Goal: Information Seeking & Learning: Learn about a topic

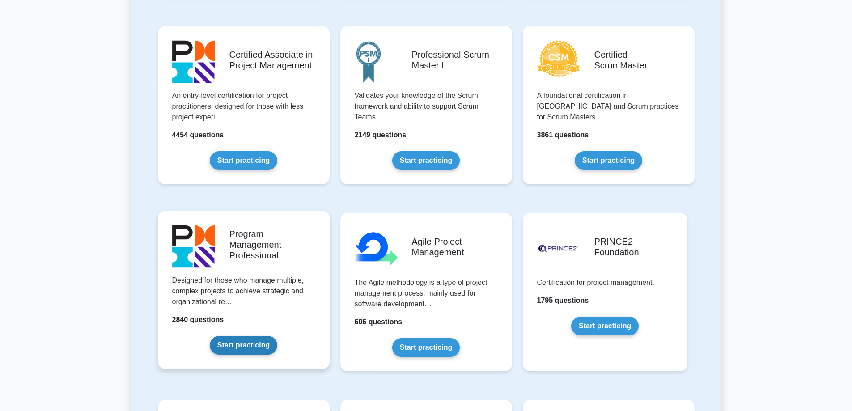
scroll to position [134, 0]
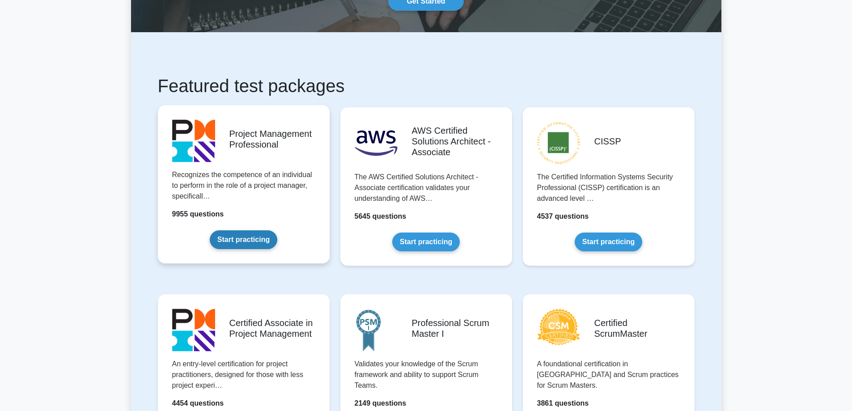
click at [224, 230] on link "Start practicing" at bounding box center [244, 239] width 68 height 19
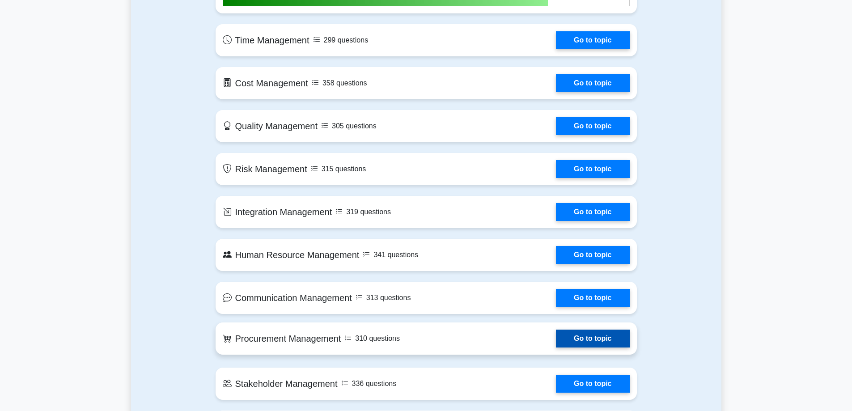
scroll to position [536, 0]
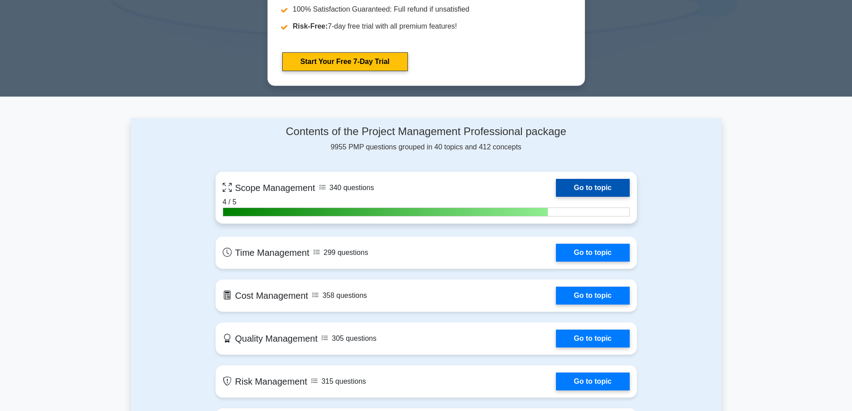
click at [609, 185] on link "Go to topic" at bounding box center [592, 188] width 73 height 18
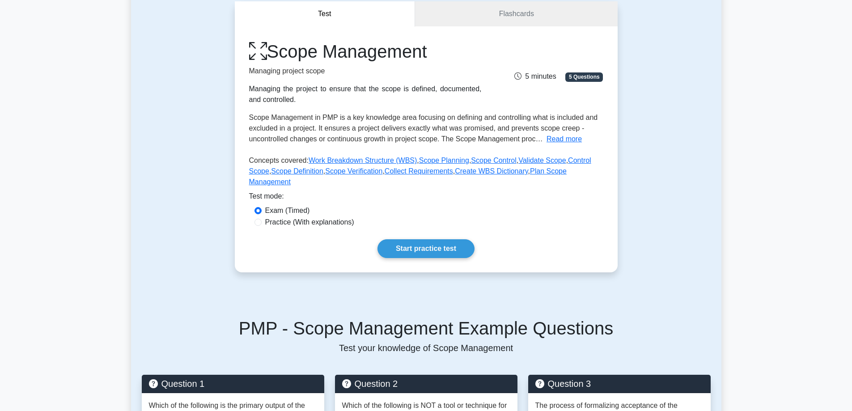
scroll to position [134, 0]
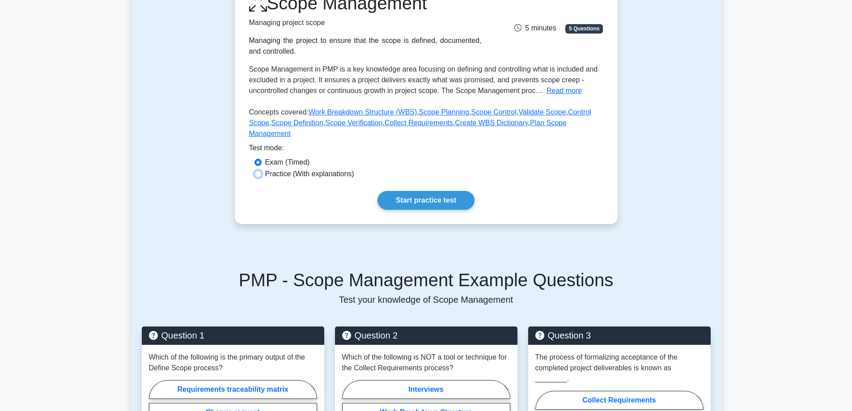
click at [255, 170] on input "Practice (With explanations)" at bounding box center [257, 173] width 7 height 7
radio input "true"
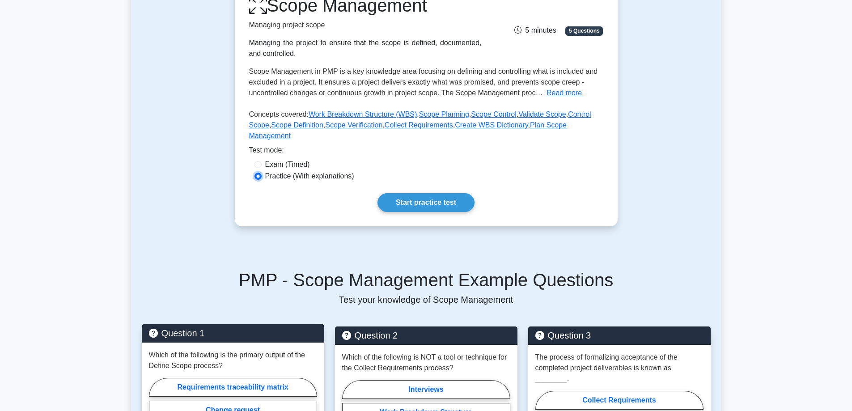
scroll to position [268, 0]
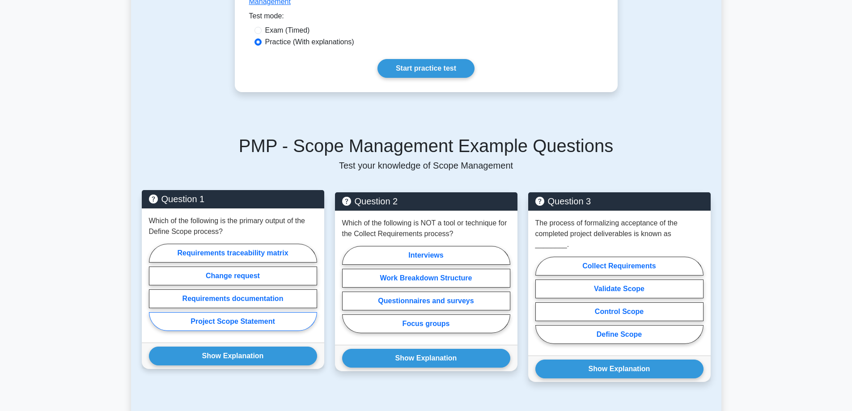
click at [236, 315] on label "Project Scope Statement" at bounding box center [233, 321] width 168 height 19
click at [155, 293] on input "Project Scope Statement" at bounding box center [152, 290] width 6 height 6
radio input "true"
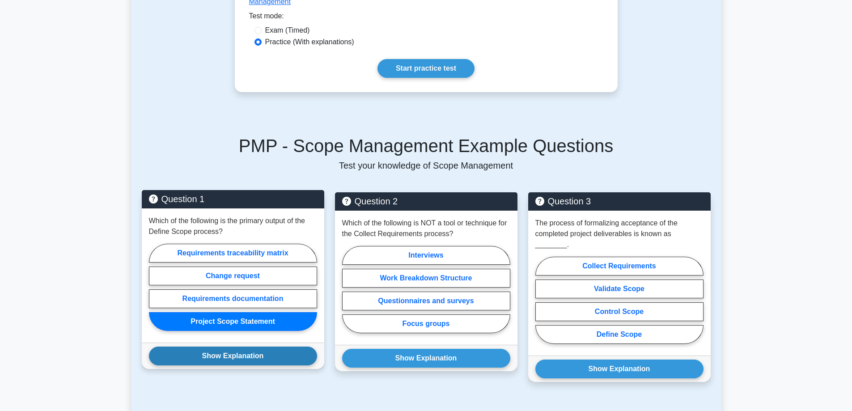
click at [219, 346] on button "Show Explanation" at bounding box center [233, 355] width 168 height 19
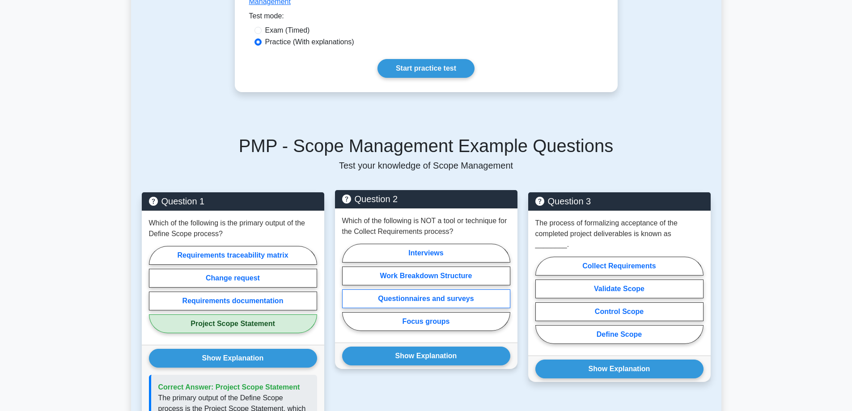
click at [457, 289] on label "Questionnaires and surveys" at bounding box center [426, 298] width 168 height 19
click at [348, 288] on input "Questionnaires and surveys" at bounding box center [345, 290] width 6 height 6
radio input "true"
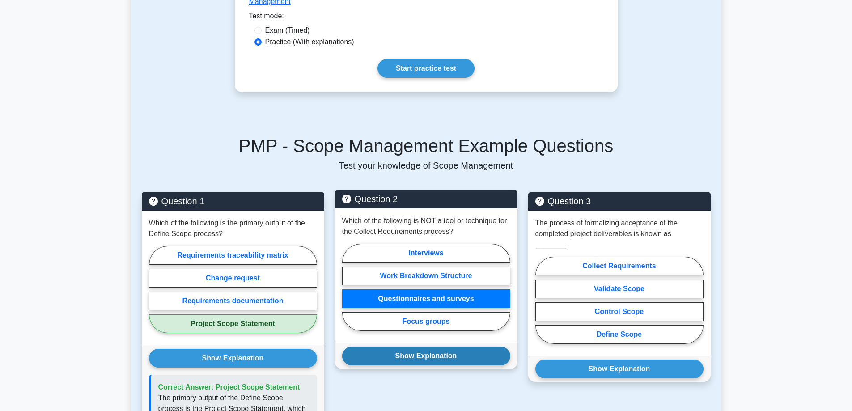
click at [452, 346] on button "Show Explanation" at bounding box center [426, 355] width 168 height 19
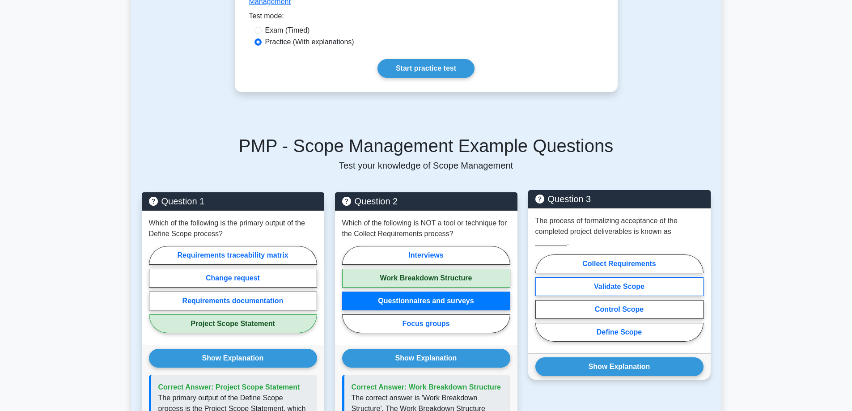
click at [618, 277] on label "Validate Scope" at bounding box center [619, 286] width 168 height 19
click at [541, 298] on input "Validate Scope" at bounding box center [538, 301] width 6 height 6
radio input "true"
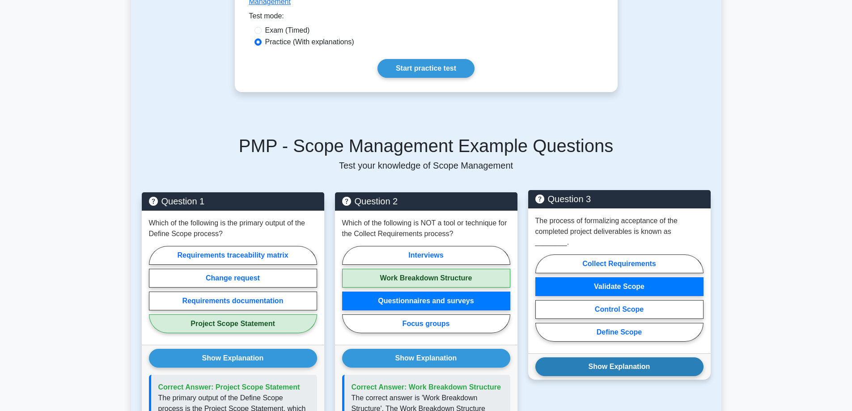
click at [630, 357] on button "Show Explanation" at bounding box center [619, 366] width 168 height 19
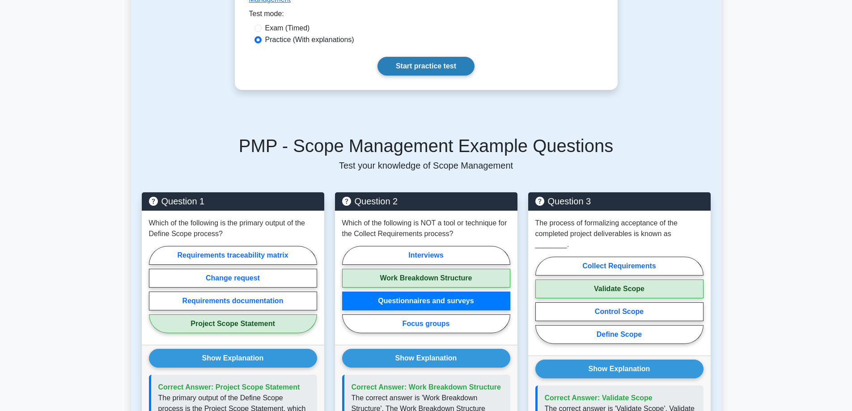
click at [422, 57] on link "Start practice test" at bounding box center [425, 66] width 97 height 19
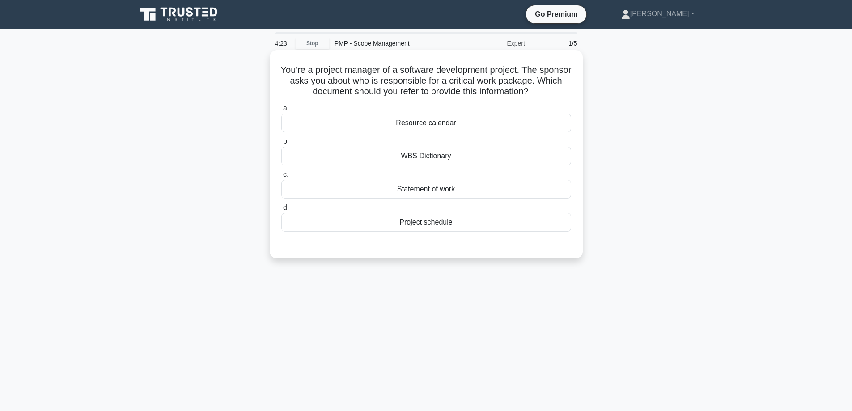
click at [427, 223] on div "Project schedule" at bounding box center [426, 222] width 290 height 19
click at [281, 211] on input "d. Project schedule" at bounding box center [281, 208] width 0 height 6
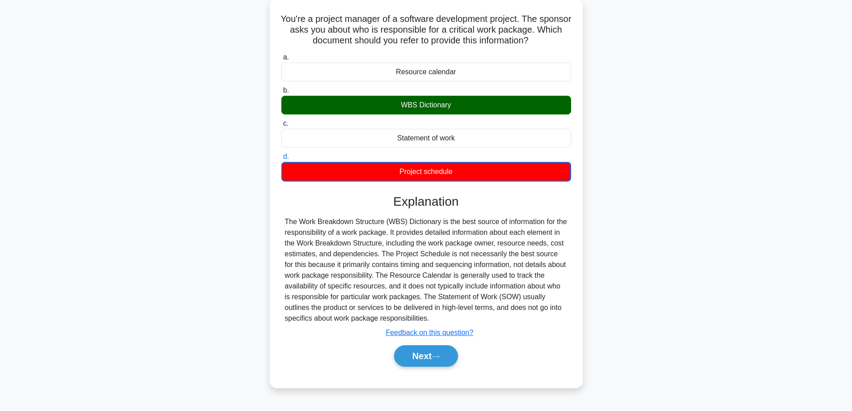
scroll to position [72, 0]
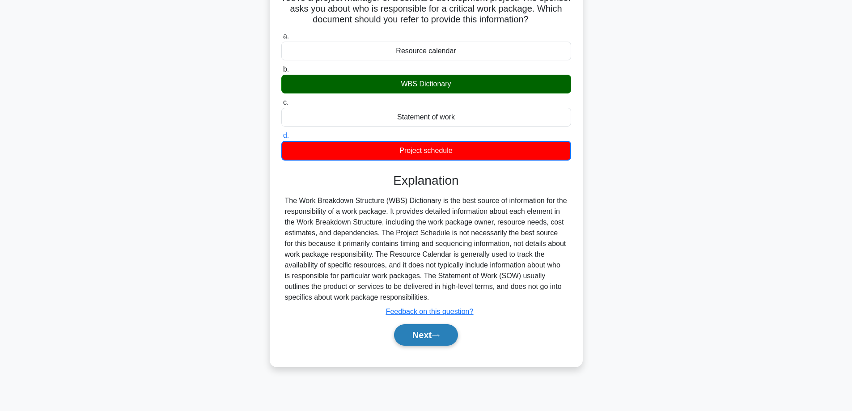
click at [424, 336] on button "Next" at bounding box center [426, 334] width 64 height 21
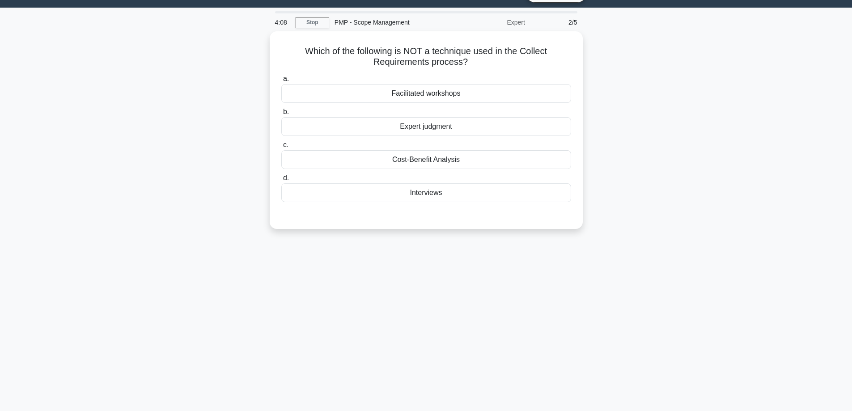
scroll to position [0, 0]
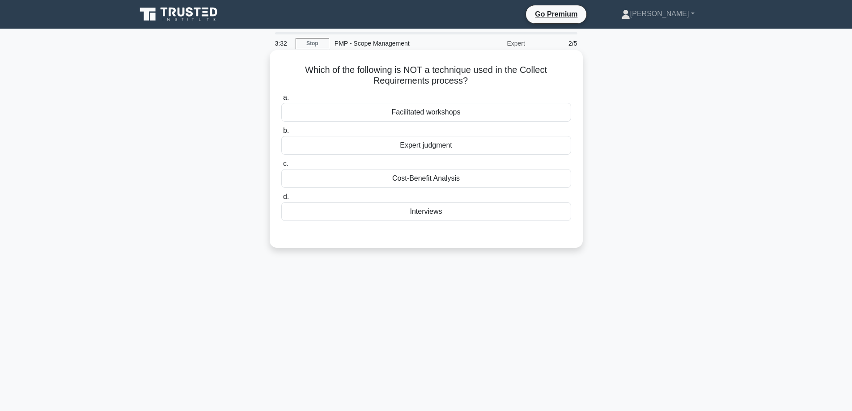
click at [433, 112] on div "Facilitated workshops" at bounding box center [426, 112] width 290 height 19
click at [281, 101] on input "a. Facilitated workshops" at bounding box center [281, 98] width 0 height 6
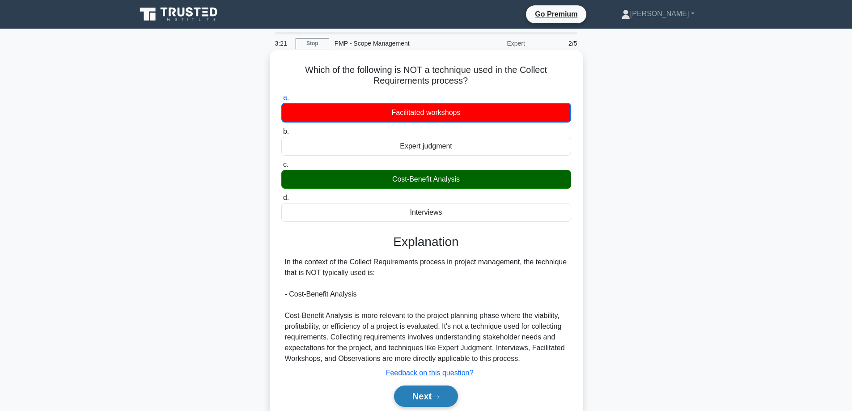
click at [431, 395] on button "Next" at bounding box center [426, 395] width 64 height 21
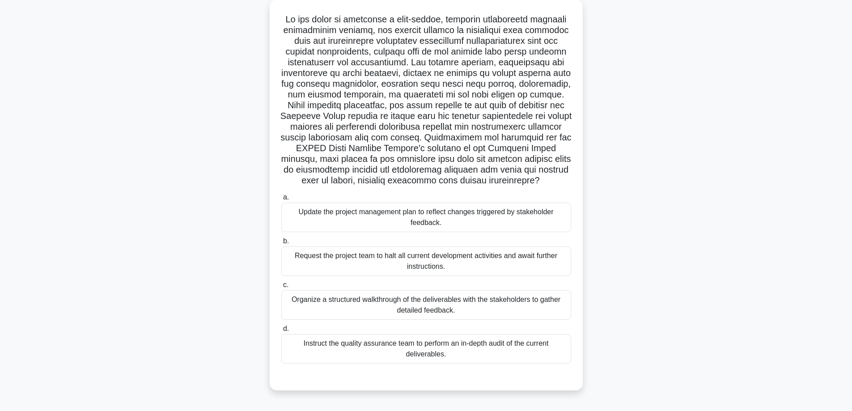
scroll to position [72, 0]
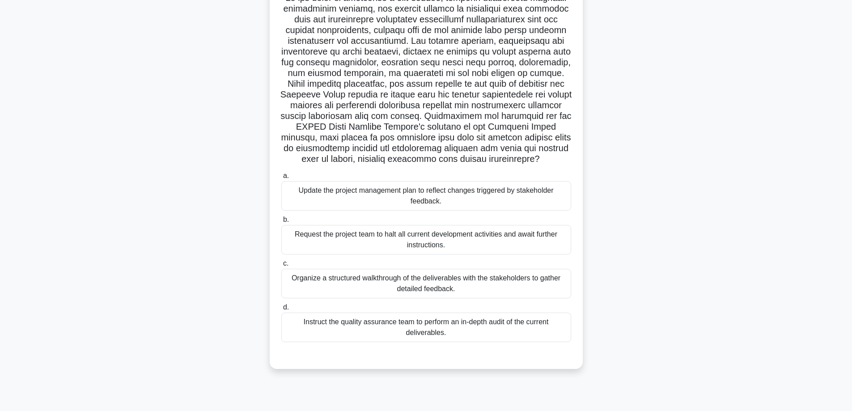
click at [455, 325] on div "Instruct the quality assurance team to perform an in-depth audit of the current…" at bounding box center [426, 327] width 290 height 30
click at [281, 310] on input "d. Instruct the quality assurance team to perform an in-depth audit of the curr…" at bounding box center [281, 307] width 0 height 6
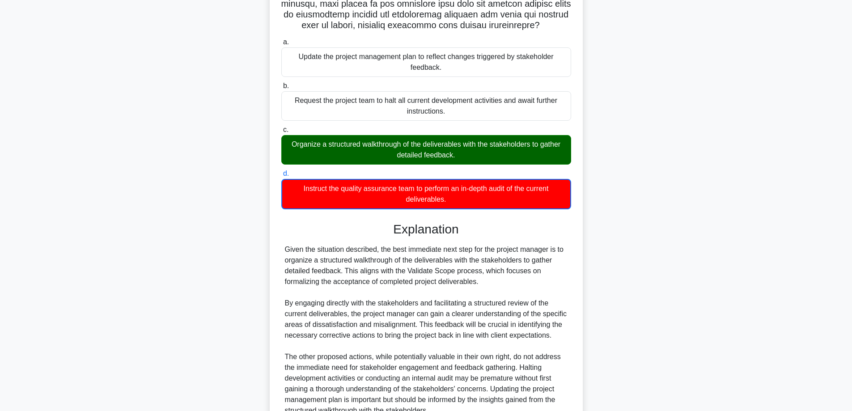
scroll to position [340, 0]
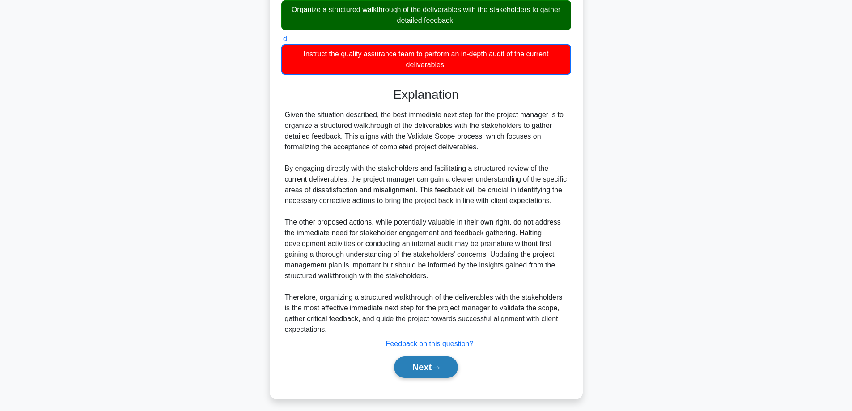
click at [423, 372] on button "Next" at bounding box center [426, 366] width 64 height 21
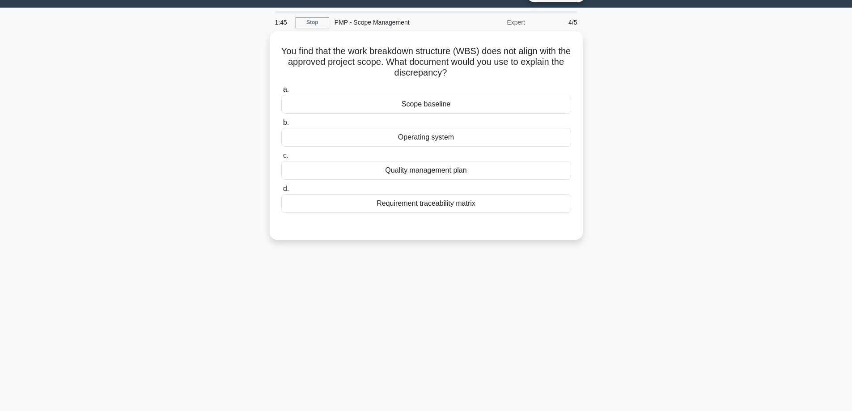
scroll to position [0, 0]
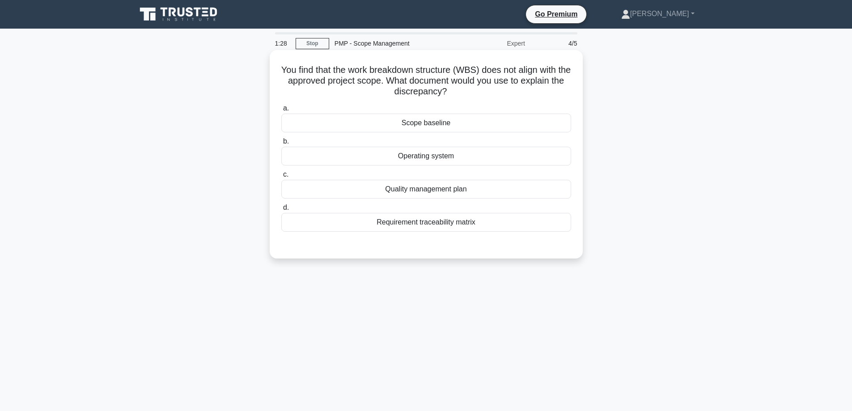
click at [453, 226] on div "Requirement traceability matrix" at bounding box center [426, 222] width 290 height 19
click at [281, 211] on input "d. Requirement traceability matrix" at bounding box center [281, 208] width 0 height 6
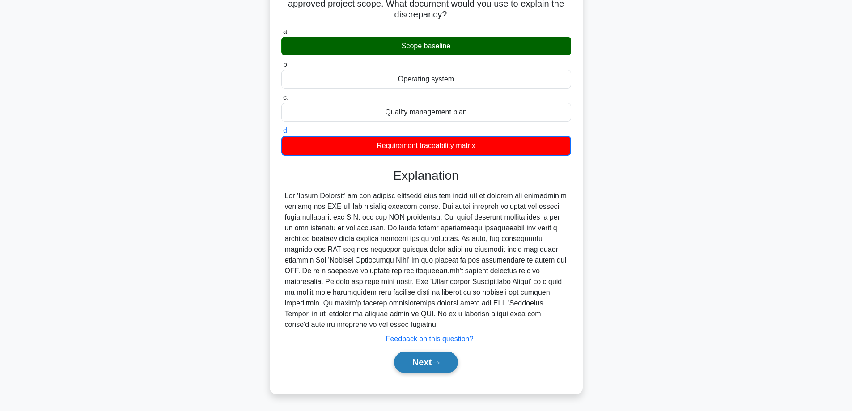
click at [432, 359] on button "Next" at bounding box center [426, 361] width 64 height 21
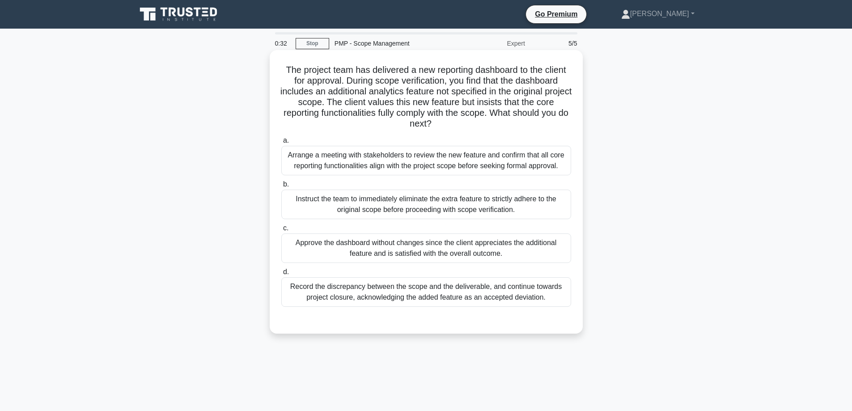
click at [431, 161] on div "Arrange a meeting with stakeholders to review the new feature and confirm that …" at bounding box center [426, 161] width 290 height 30
click at [281, 144] on input "a. Arrange a meeting with stakeholders to review the new feature and confirm th…" at bounding box center [281, 141] width 0 height 6
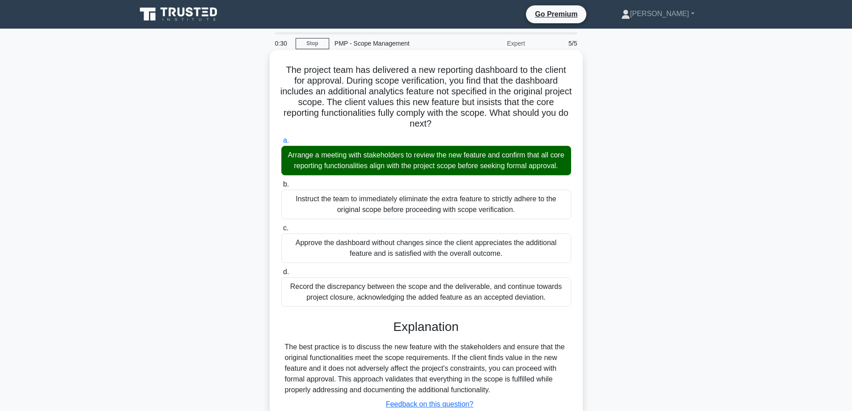
scroll to position [76, 0]
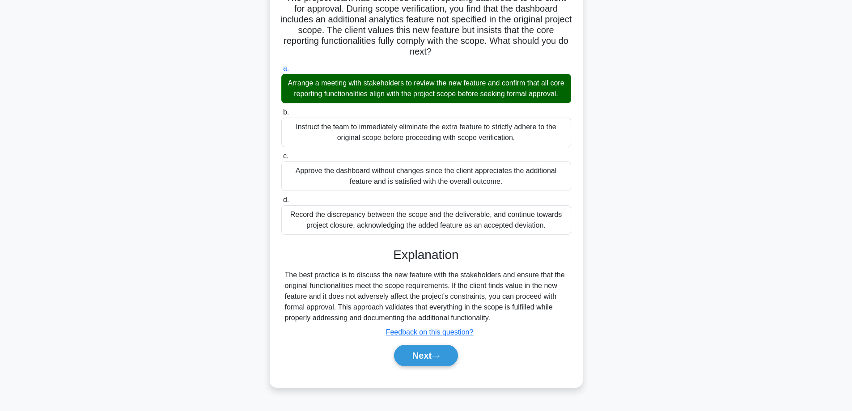
click at [451, 366] on button "Next" at bounding box center [426, 355] width 64 height 21
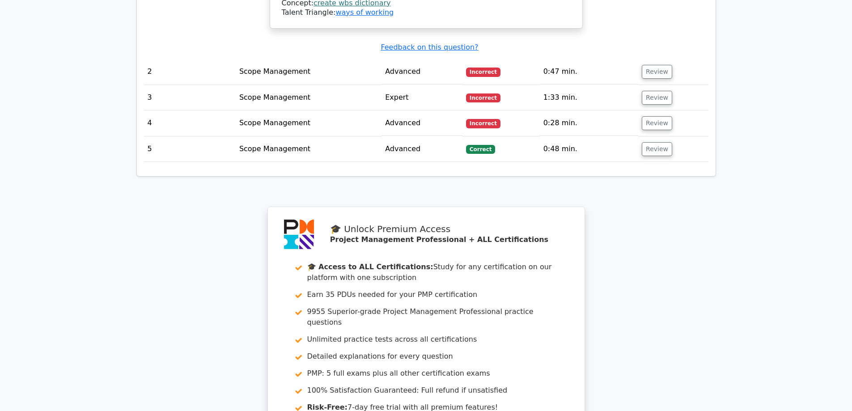
scroll to position [1207, 0]
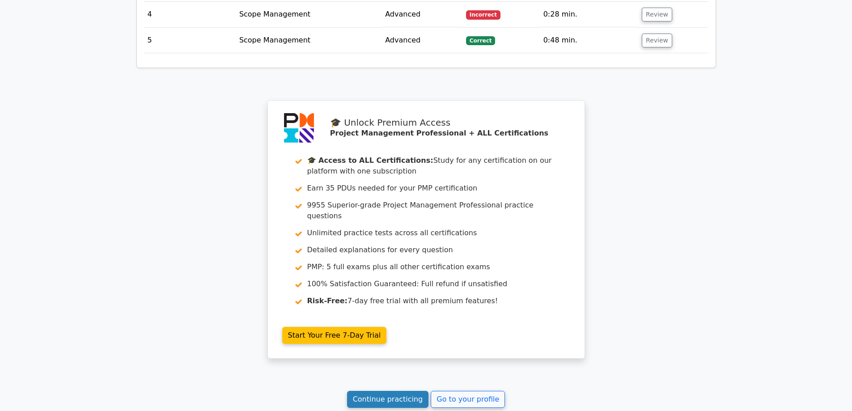
click at [390, 391] on link "Continue practicing" at bounding box center [388, 399] width 82 height 17
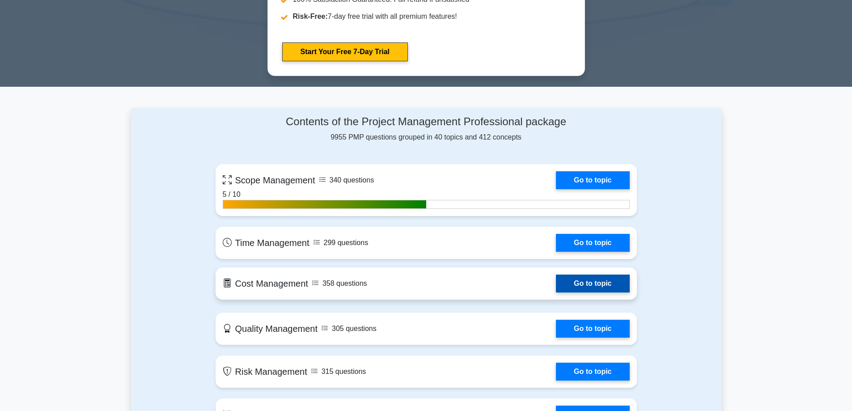
scroll to position [536, 0]
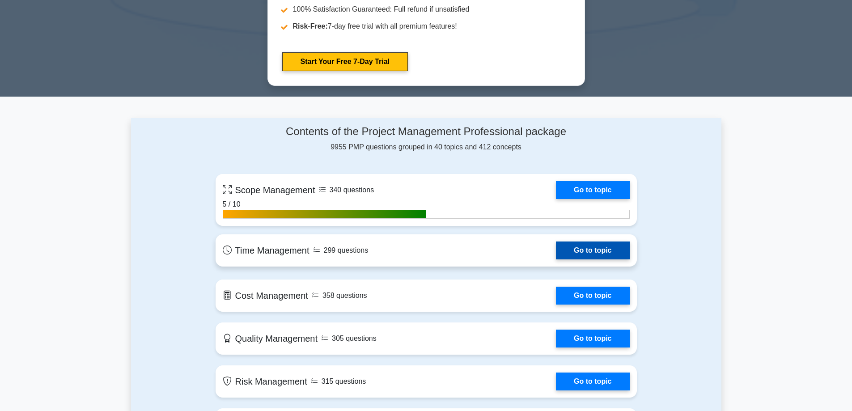
click at [583, 250] on link "Go to topic" at bounding box center [592, 250] width 73 height 18
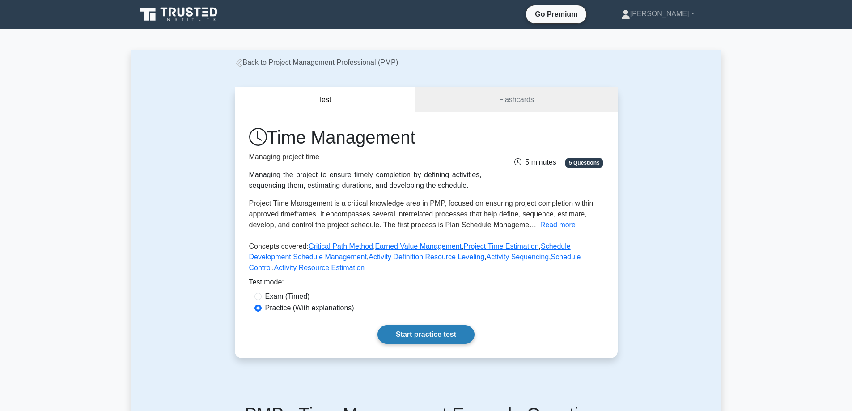
click at [423, 334] on link "Start practice test" at bounding box center [425, 334] width 97 height 19
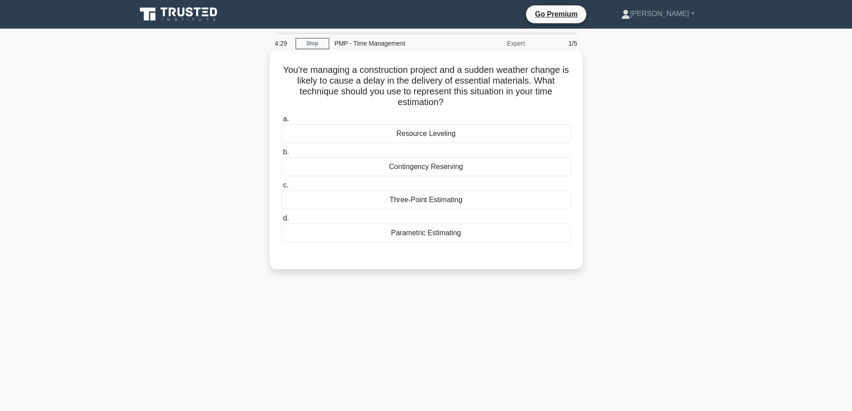
click at [452, 166] on div "Contingency Reserving" at bounding box center [426, 166] width 290 height 19
click at [281, 155] on input "b. Contingency Reserving" at bounding box center [281, 152] width 0 height 6
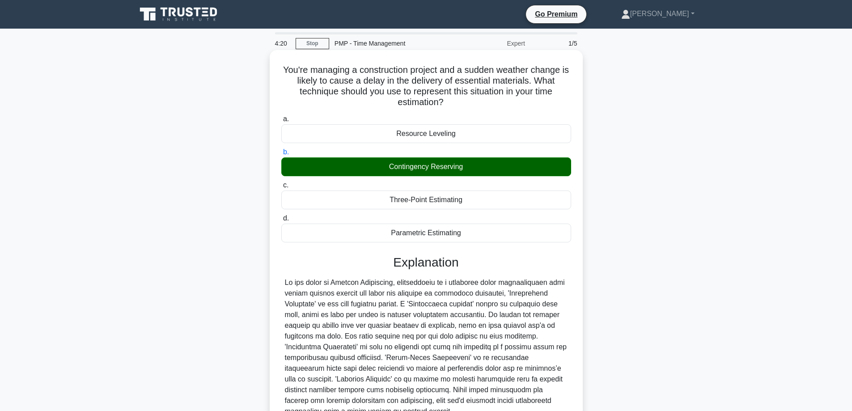
scroll to position [87, 0]
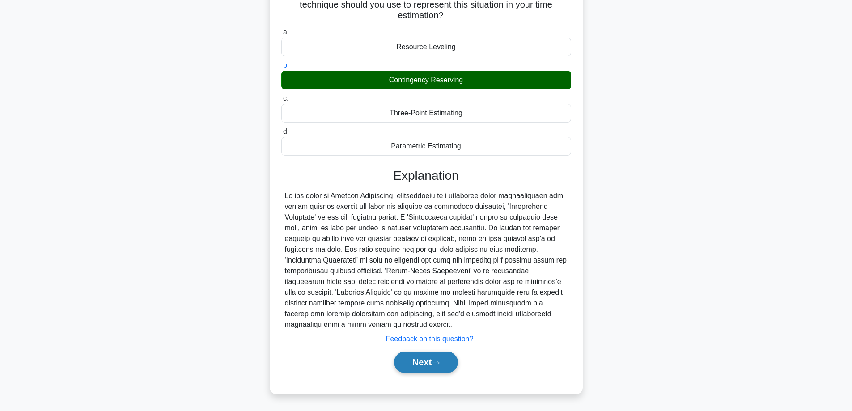
click at [422, 359] on button "Next" at bounding box center [426, 361] width 64 height 21
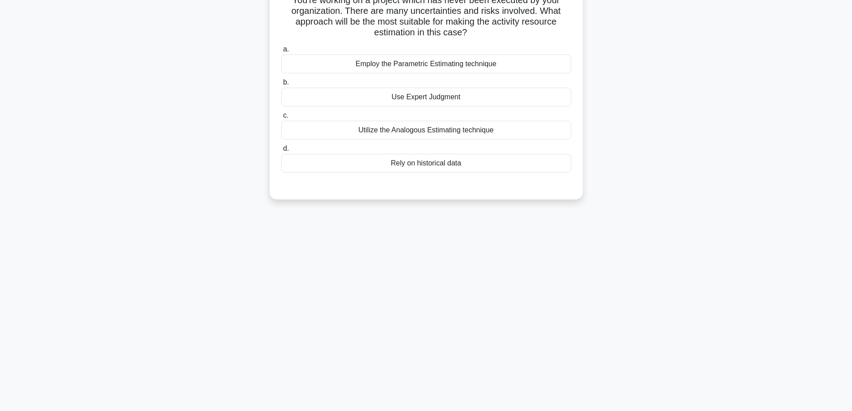
scroll to position [0, 0]
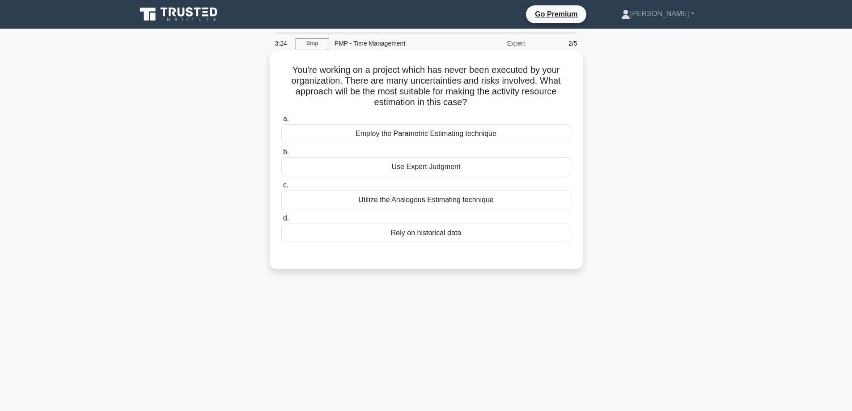
click at [448, 202] on div "Utilize the Analogous Estimating technique" at bounding box center [426, 199] width 290 height 19
click at [281, 188] on input "c. Utilize the Analogous Estimating technique" at bounding box center [281, 185] width 0 height 6
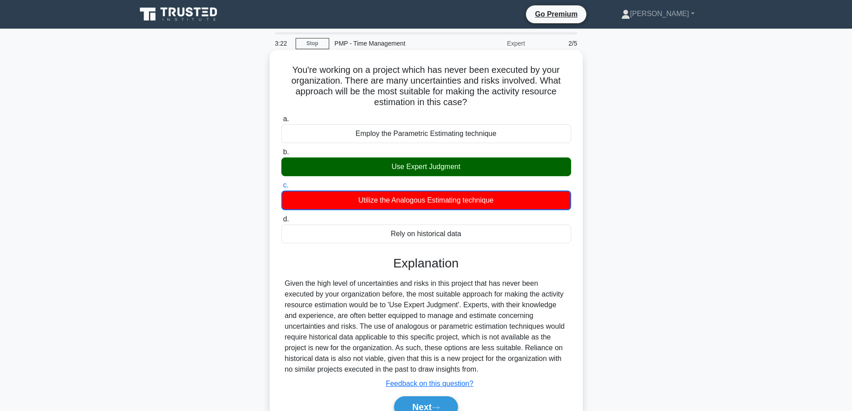
click at [464, 160] on div "Use Expert Judgment" at bounding box center [426, 166] width 290 height 19
click at [281, 155] on input "b. Use Expert Judgment" at bounding box center [281, 152] width 0 height 6
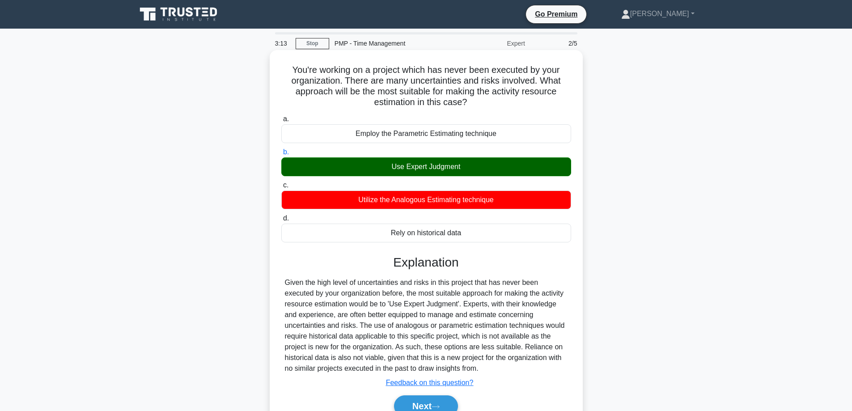
scroll to position [72, 0]
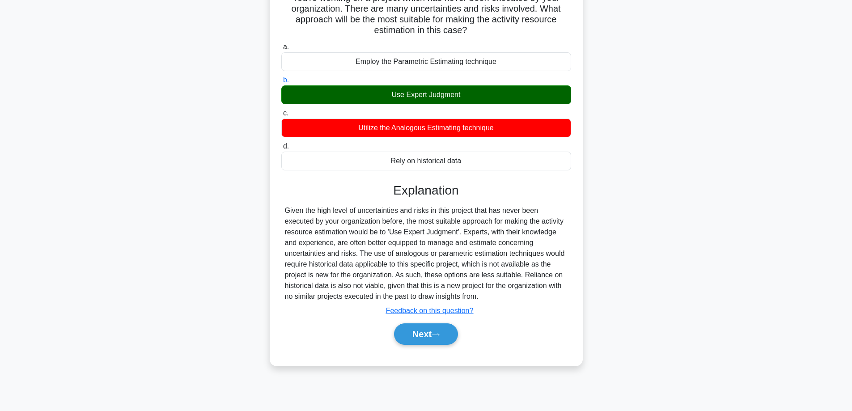
click at [430, 342] on button "Next" at bounding box center [426, 333] width 64 height 21
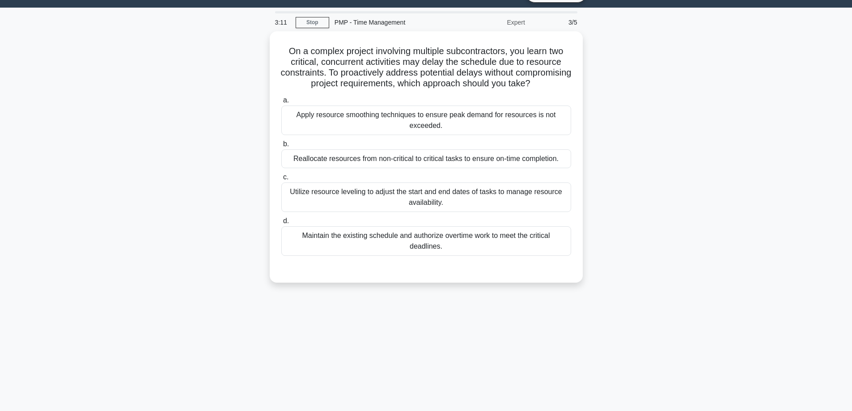
scroll to position [0, 0]
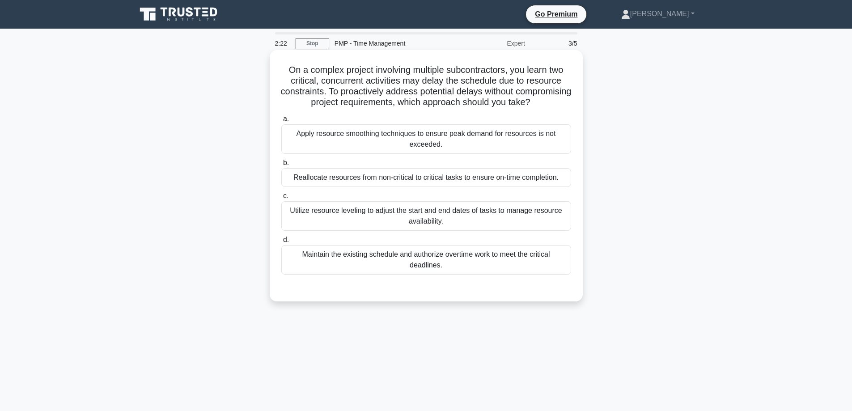
click at [423, 231] on div "Utilize resource leveling to adjust the start and end dates of tasks to manage …" at bounding box center [426, 216] width 290 height 30
click at [281, 199] on input "c. Utilize resource leveling to adjust the start and end dates of tasks to mana…" at bounding box center [281, 196] width 0 height 6
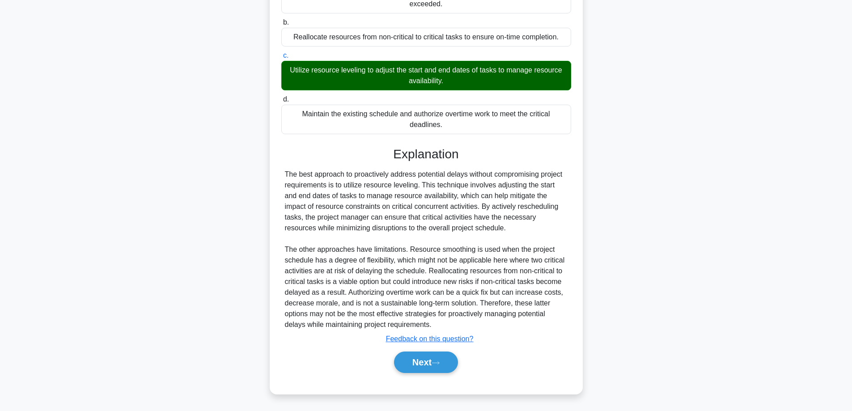
scroll to position [152, 0]
click at [437, 365] on icon at bounding box center [435, 362] width 8 height 5
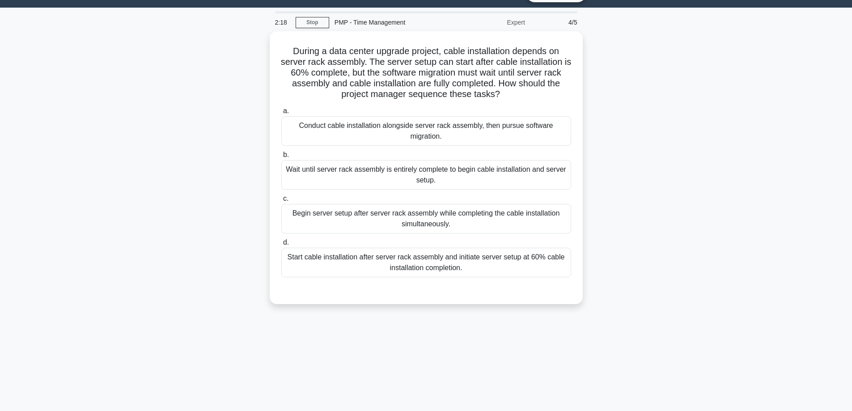
scroll to position [0, 0]
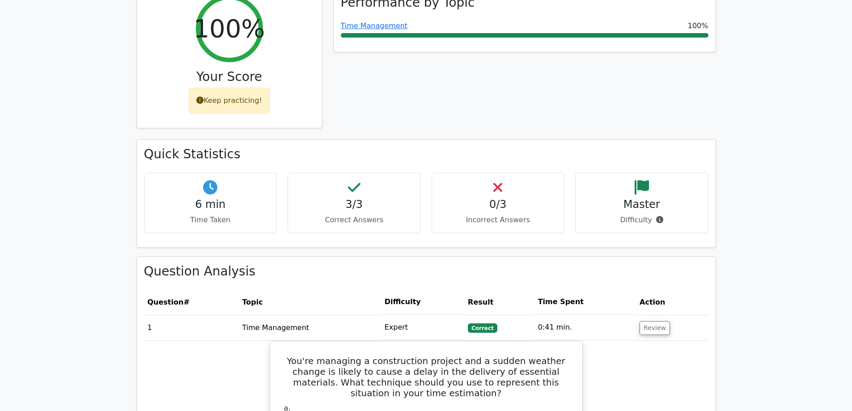
scroll to position [402, 0]
